Goal: Task Accomplishment & Management: Manage account settings

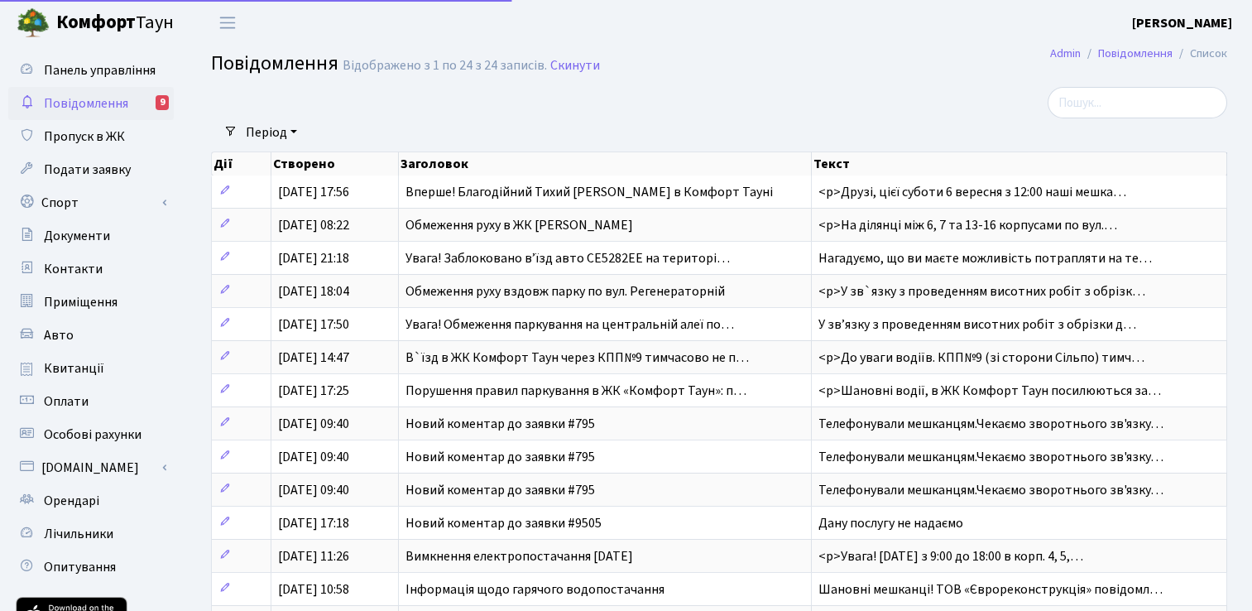
select select "25"
click at [1180, 26] on b "[PERSON_NAME]" at bounding box center [1182, 23] width 100 height 18
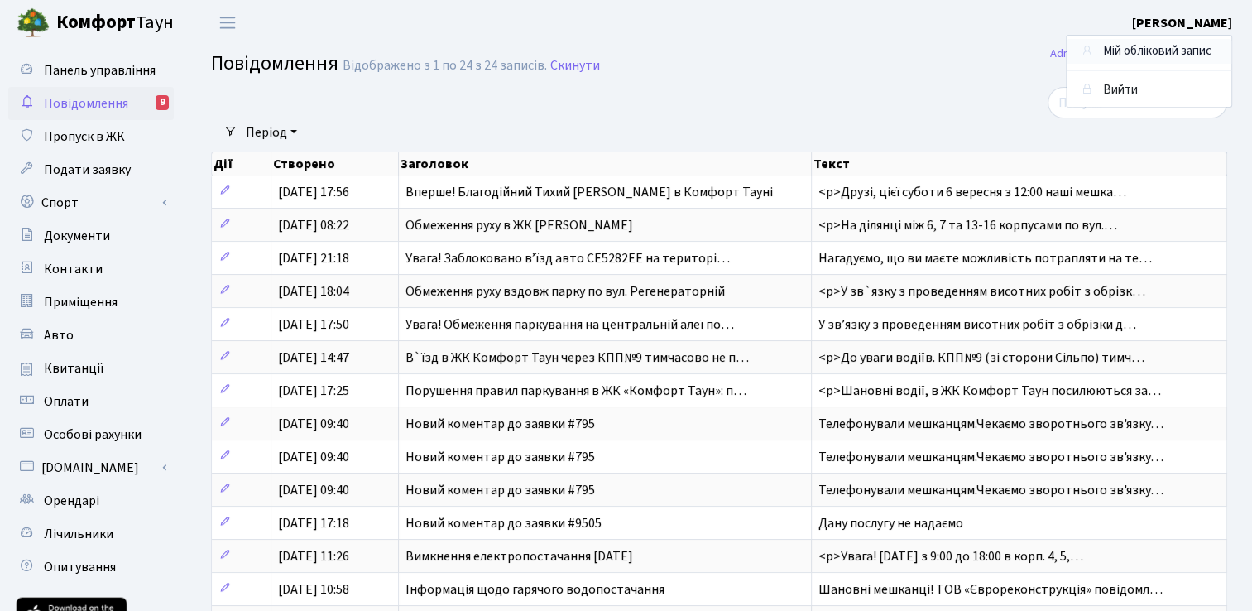
click at [1141, 53] on link "Мій обліковий запис" at bounding box center [1148, 52] width 165 height 26
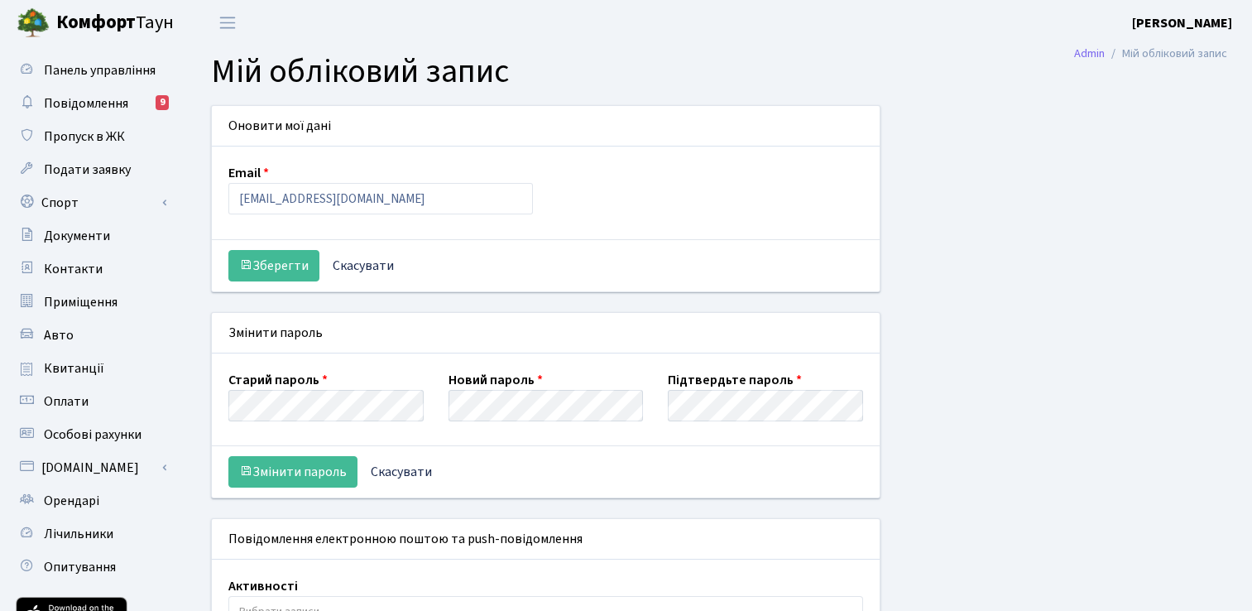
select select
click at [152, 103] on link "Повідомлення 9" at bounding box center [90, 103] width 165 height 33
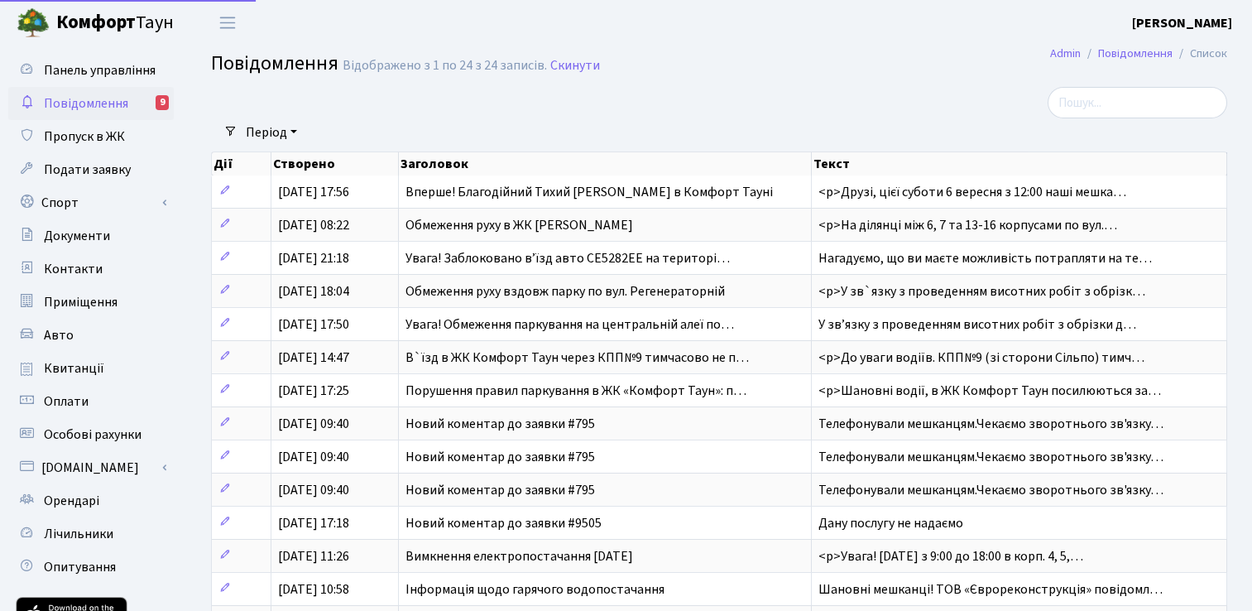
select select "25"
click at [892, 61] on h2 "Повідомлення Відображено з 1 по 24 з 24 записів. Скинути" at bounding box center [719, 66] width 1016 height 28
